Goal: Task Accomplishment & Management: Use online tool/utility

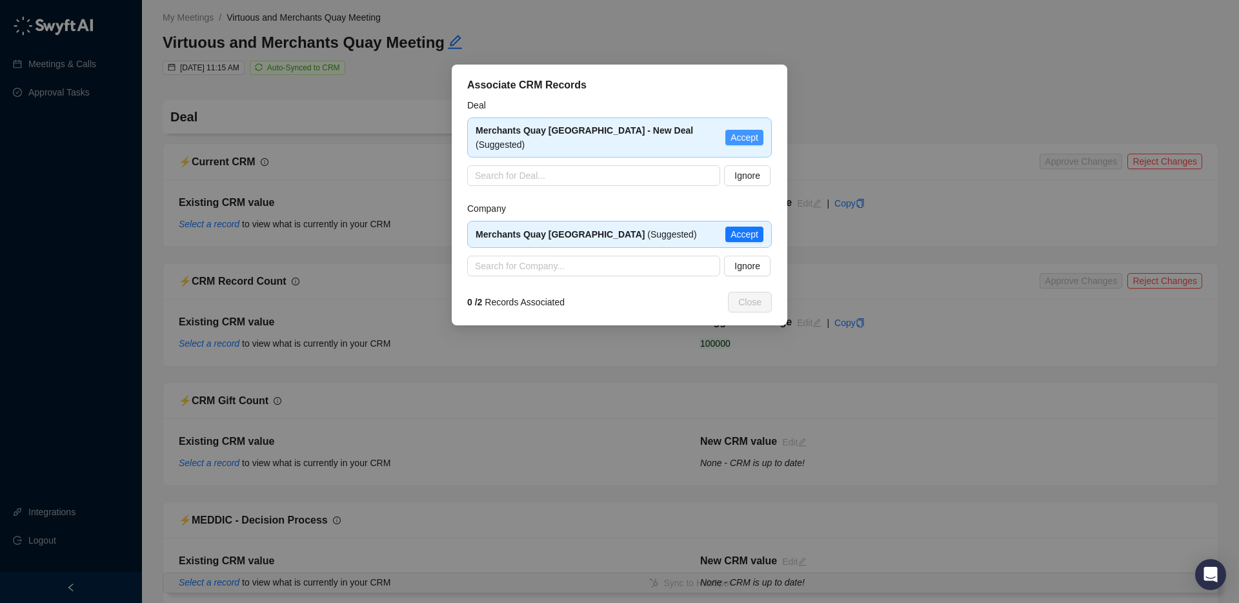
click at [731, 136] on span "Accept" at bounding box center [745, 137] width 28 height 14
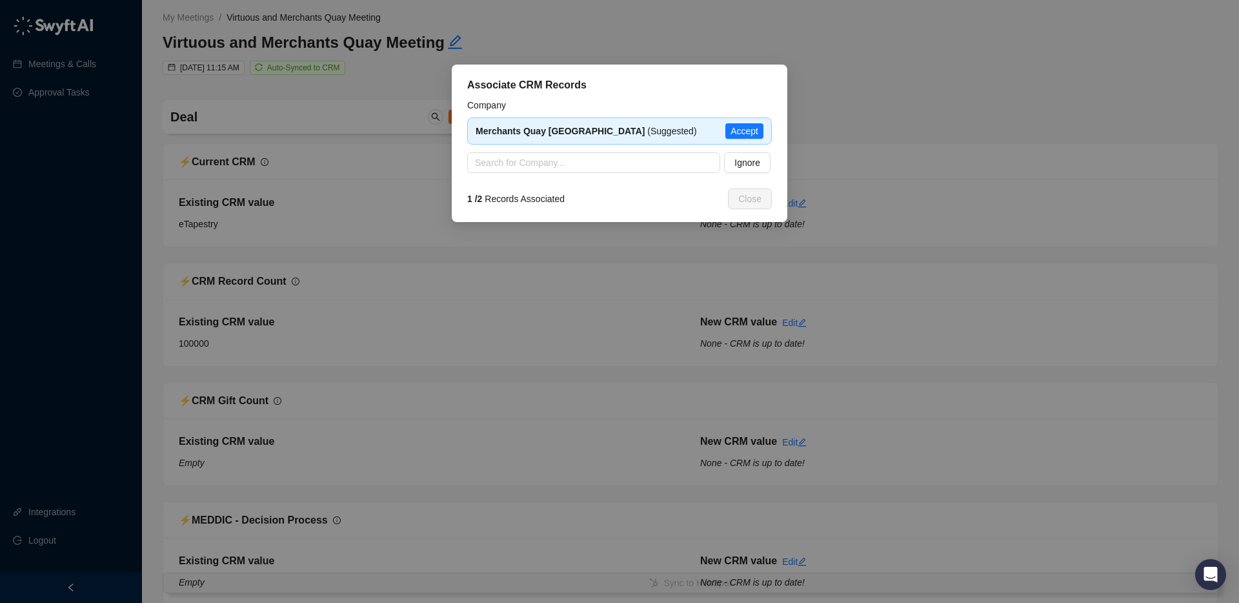
click at [731, 136] on span "Accept" at bounding box center [745, 131] width 28 height 14
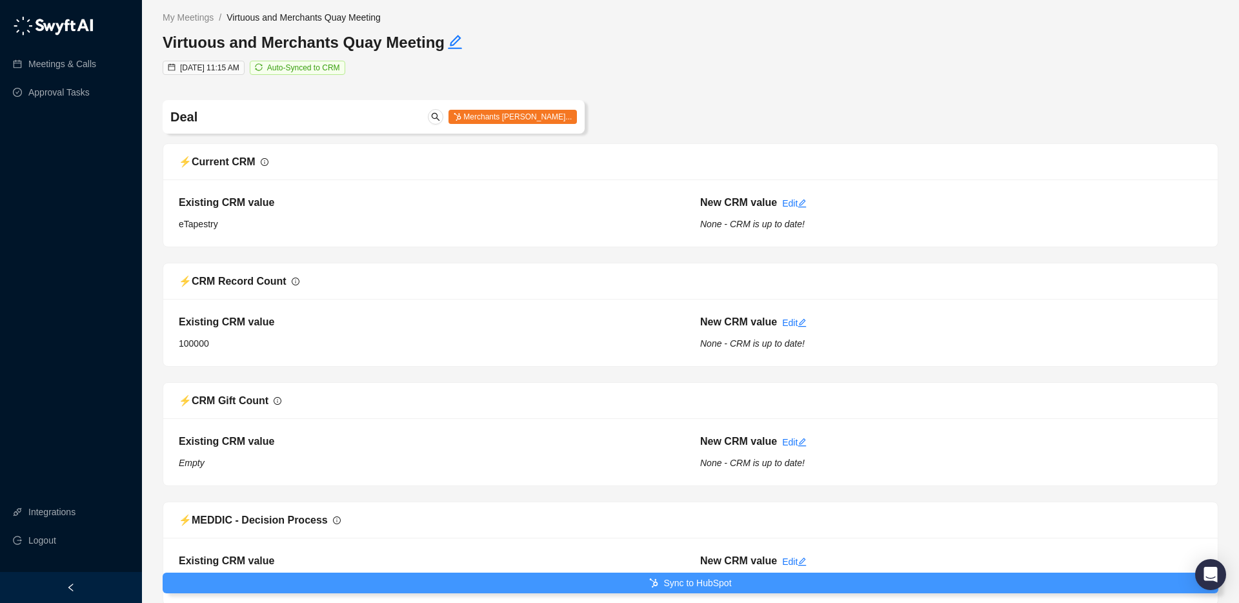
click at [647, 581] on button "Sync to HubSpot" at bounding box center [691, 583] width 1056 height 21
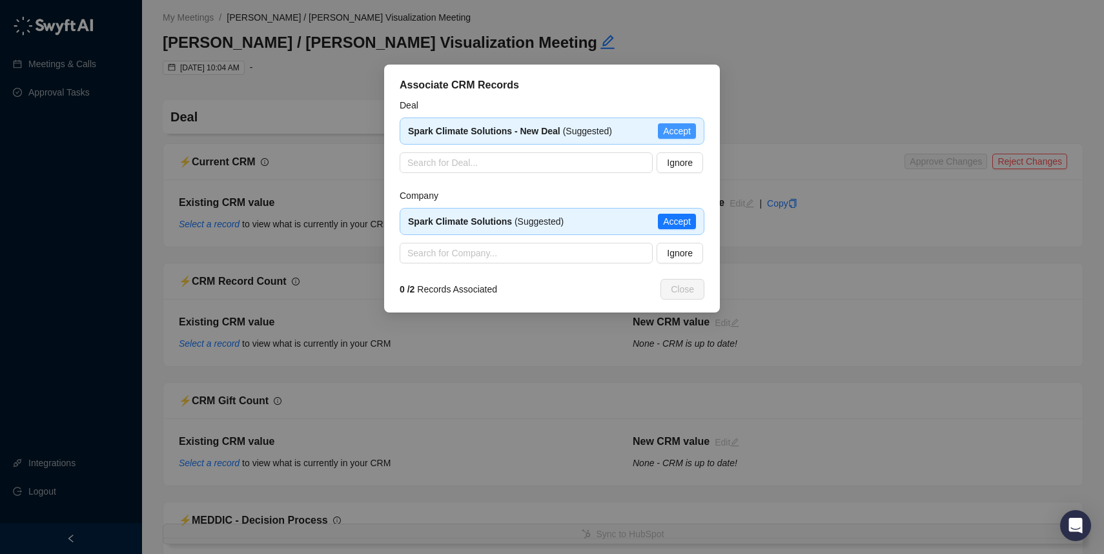
click at [675, 129] on span "Accept" at bounding box center [677, 131] width 28 height 14
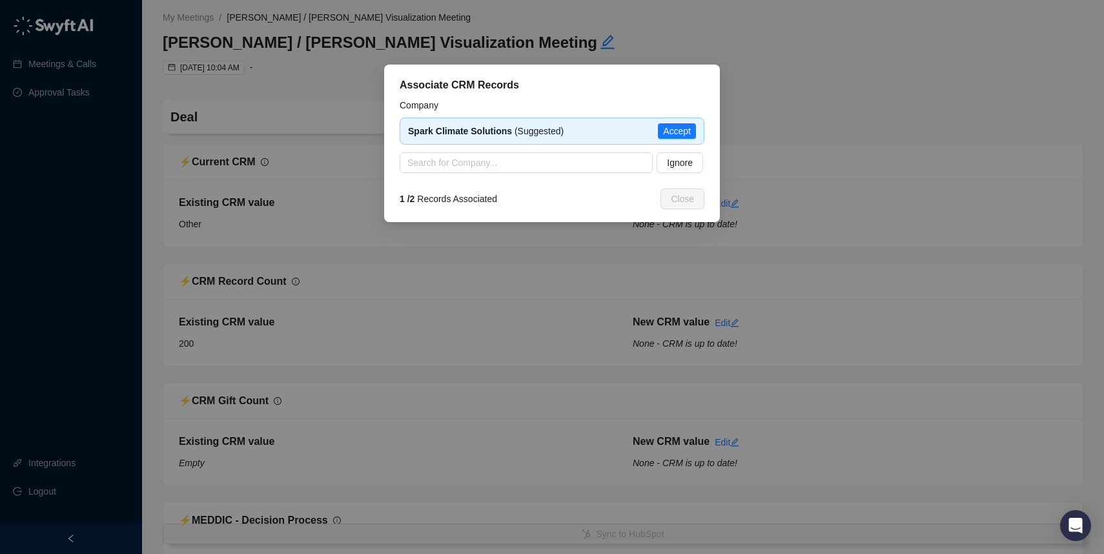
click at [675, 129] on span "Accept" at bounding box center [677, 131] width 28 height 14
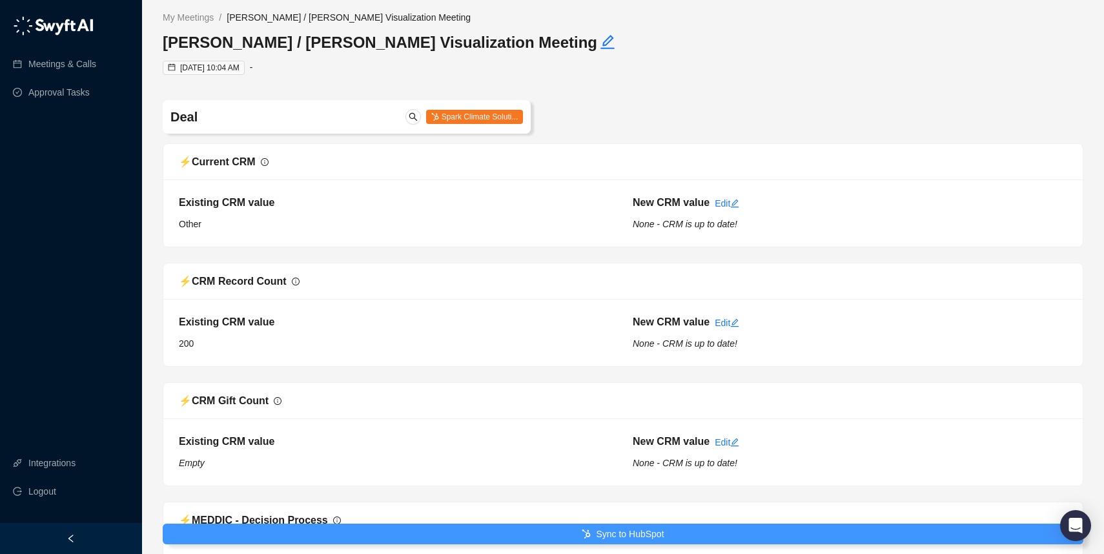
click at [362, 533] on button "Sync to HubSpot" at bounding box center [623, 533] width 920 height 21
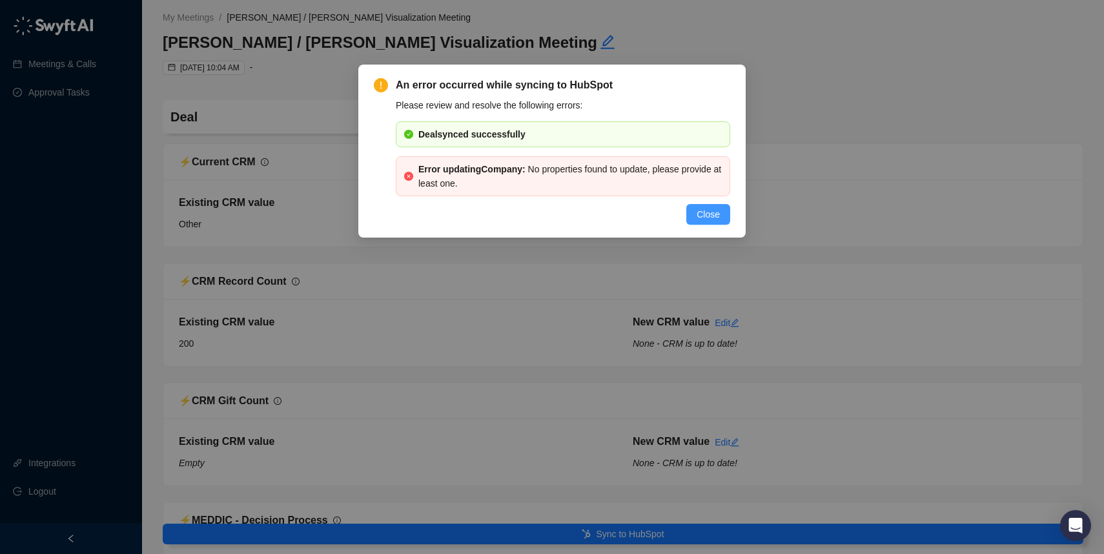
click at [700, 210] on span "Close" at bounding box center [707, 214] width 23 height 14
